Goal: Information Seeking & Learning: Learn about a topic

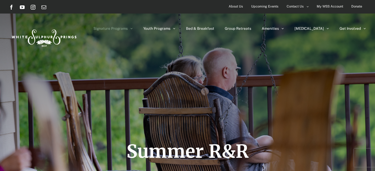
click at [234, 7] on span "About Us" at bounding box center [236, 6] width 14 height 9
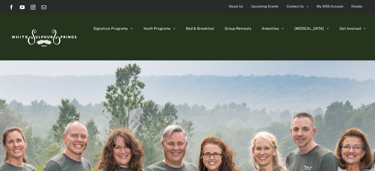
click at [265, 8] on span "Upcoming Events" at bounding box center [264, 6] width 27 height 9
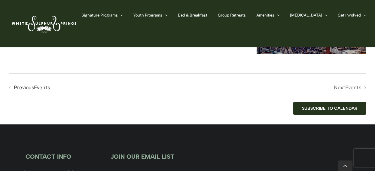
scroll to position [1274, 0]
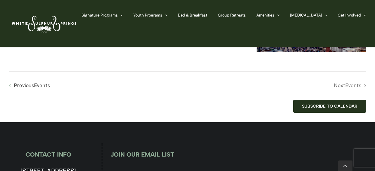
click at [342, 90] on li "Next Events" at bounding box center [277, 85] width 179 height 9
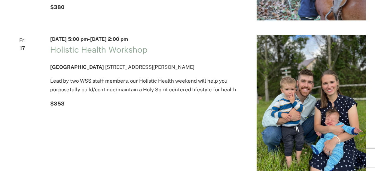
scroll to position [0, 0]
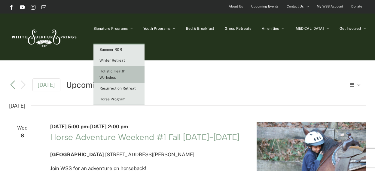
click at [145, 73] on link "Holistic Health Workshop" at bounding box center [119, 74] width 51 height 17
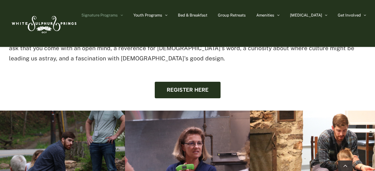
scroll to position [554, 0]
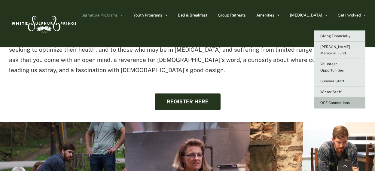
click at [335, 101] on span "OCF Connections" at bounding box center [335, 103] width 29 height 4
